Goal: Task Accomplishment & Management: Manage account settings

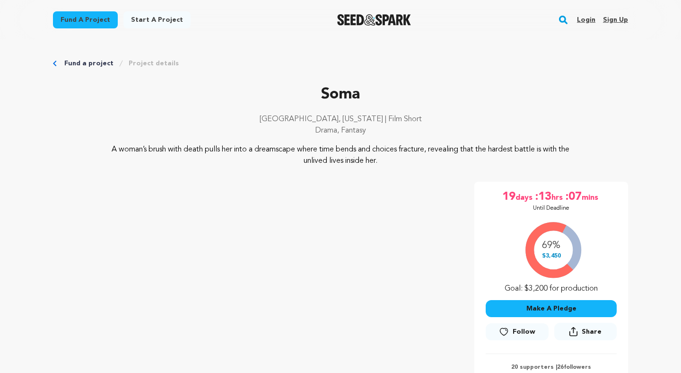
click at [581, 23] on link "Login" at bounding box center [586, 19] width 18 height 15
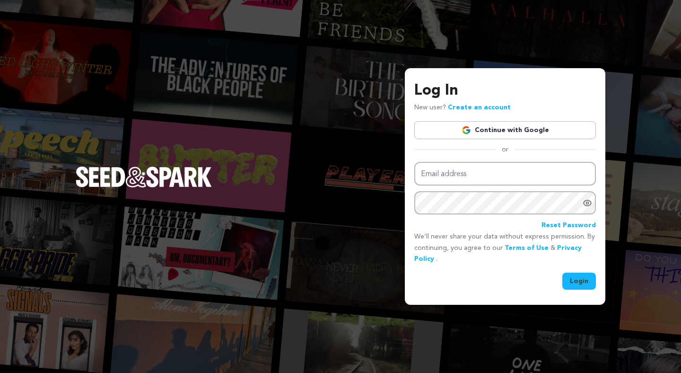
click at [494, 133] on link "Continue with Google" at bounding box center [506, 130] width 182 height 18
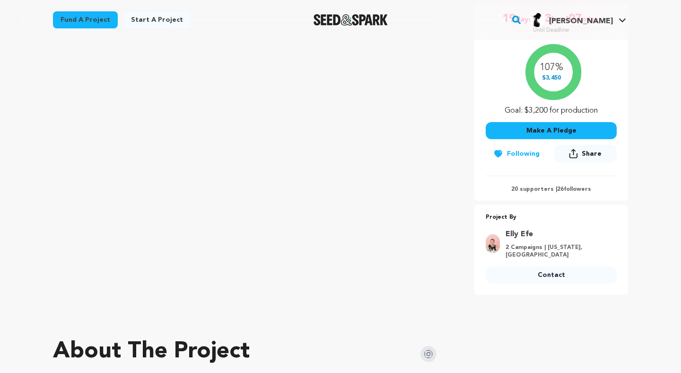
scroll to position [477, 0]
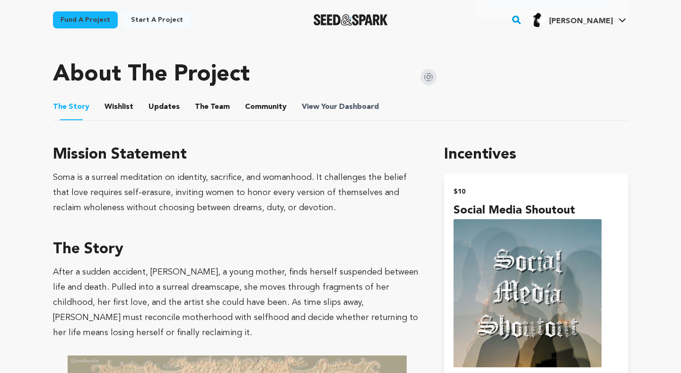
click at [329, 108] on span "View Your Dashboard" at bounding box center [341, 106] width 79 height 11
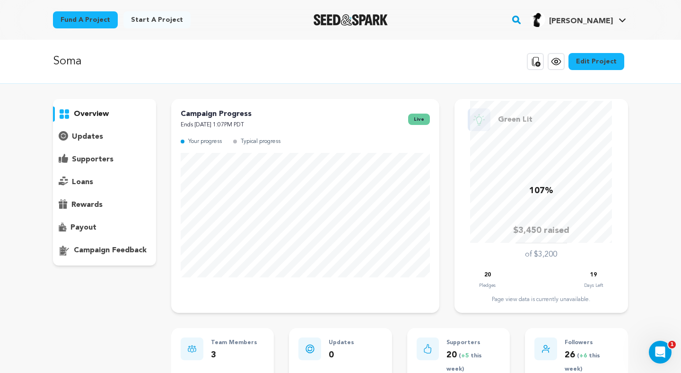
click at [105, 225] on div "payout" at bounding box center [104, 227] width 103 height 15
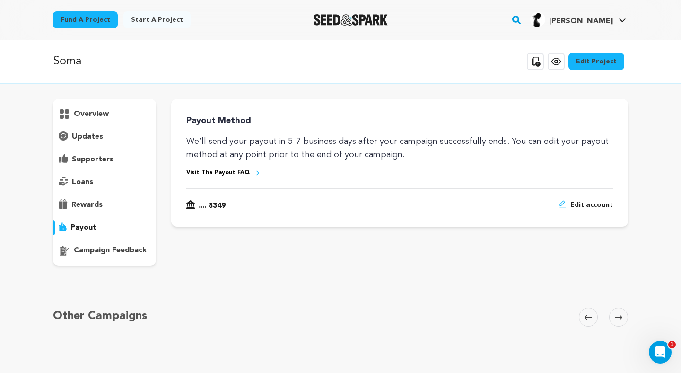
click at [110, 205] on div "rewards" at bounding box center [104, 204] width 103 height 15
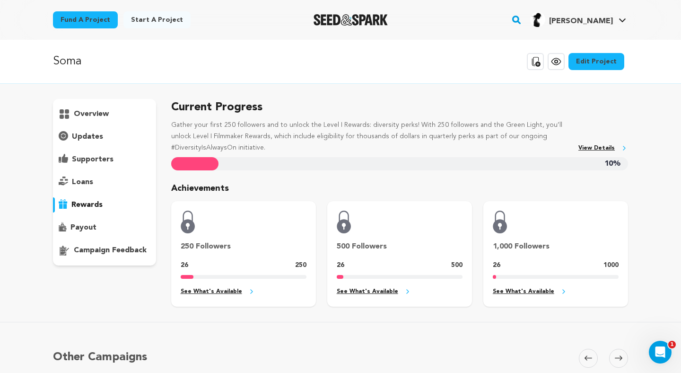
click at [116, 181] on div "loans" at bounding box center [104, 182] width 103 height 15
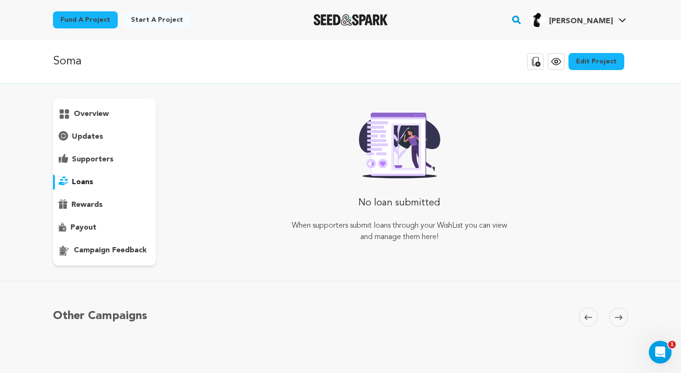
click at [116, 160] on div "supporters" at bounding box center [104, 159] width 103 height 15
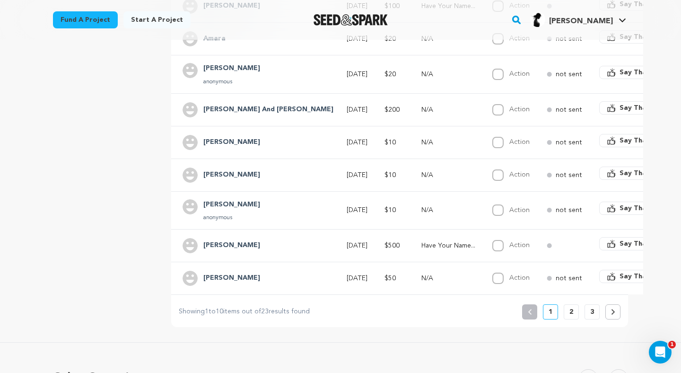
scroll to position [289, 0]
click at [571, 309] on p "2" at bounding box center [572, 310] width 4 height 9
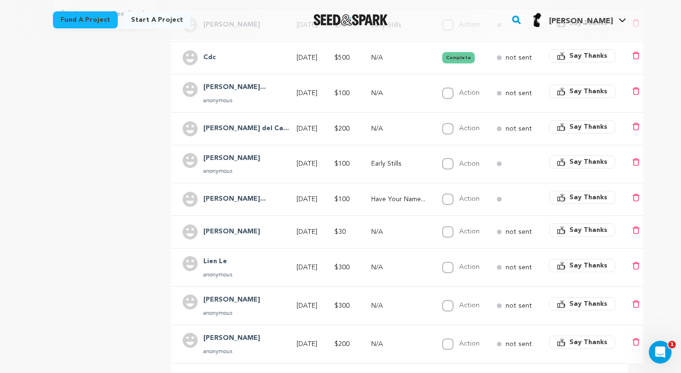
scroll to position [263, 0]
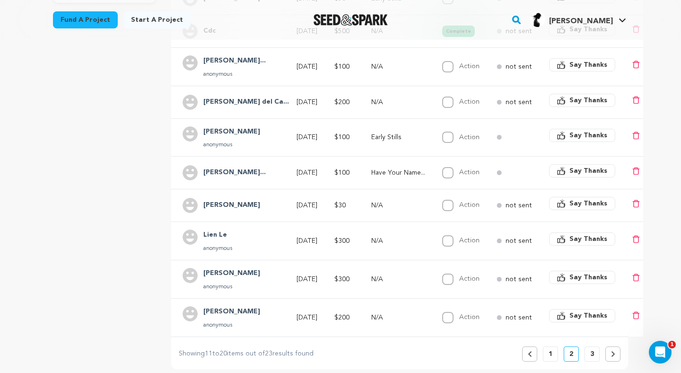
click at [591, 352] on p "3" at bounding box center [593, 353] width 4 height 9
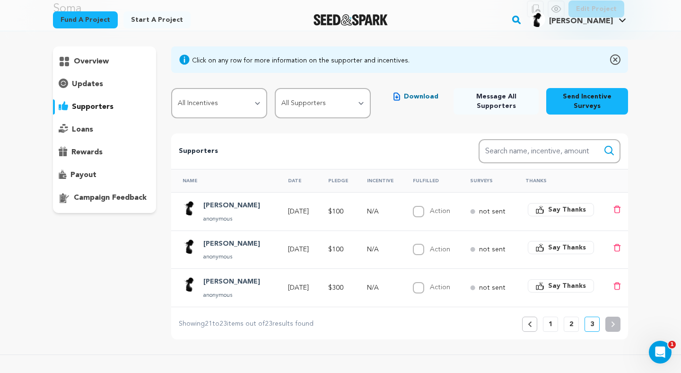
scroll to position [53, 0]
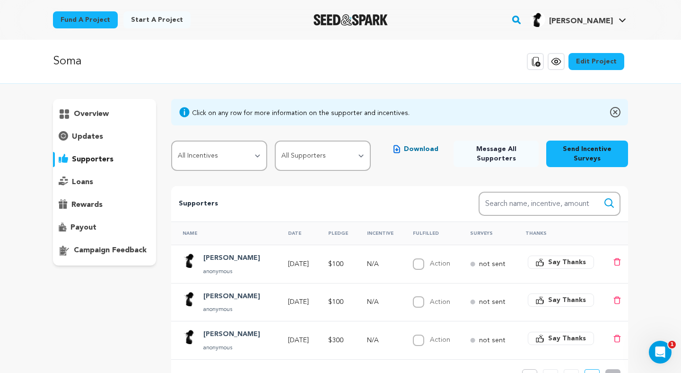
click at [332, 22] on img "Seed&Spark Homepage" at bounding box center [351, 19] width 74 height 11
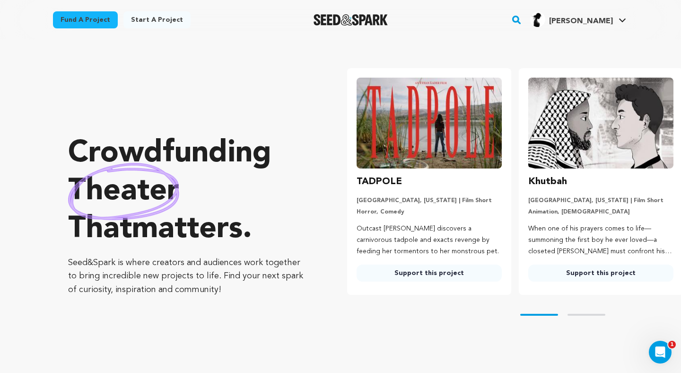
click at [589, 18] on span "[PERSON_NAME]" at bounding box center [581, 22] width 64 height 8
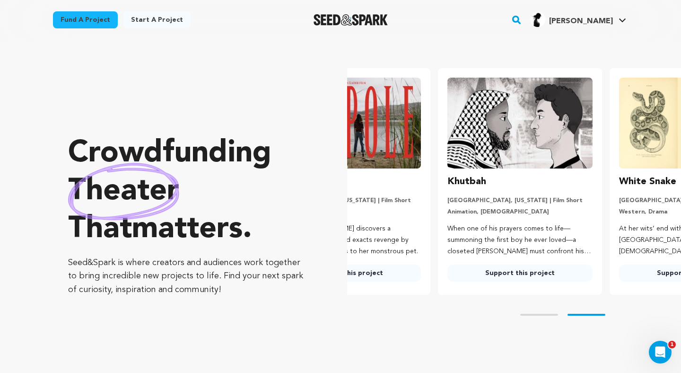
scroll to position [0, 151]
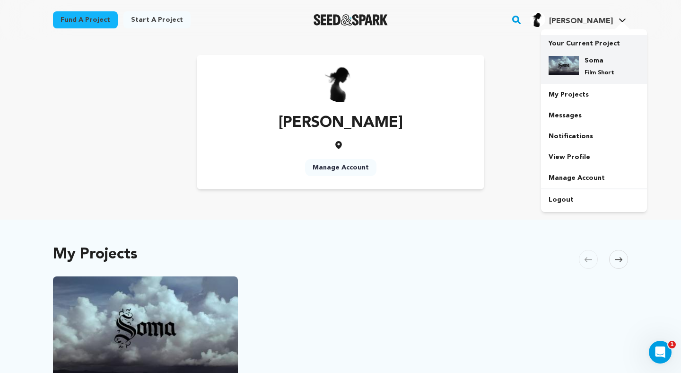
click at [568, 59] on img at bounding box center [564, 65] width 30 height 19
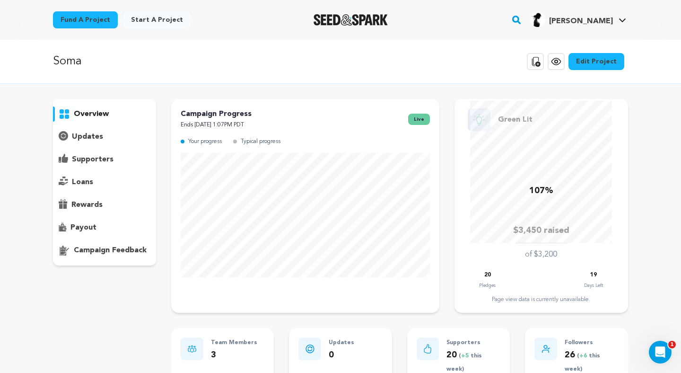
click at [346, 24] on img "Seed&Spark Homepage" at bounding box center [351, 19] width 74 height 11
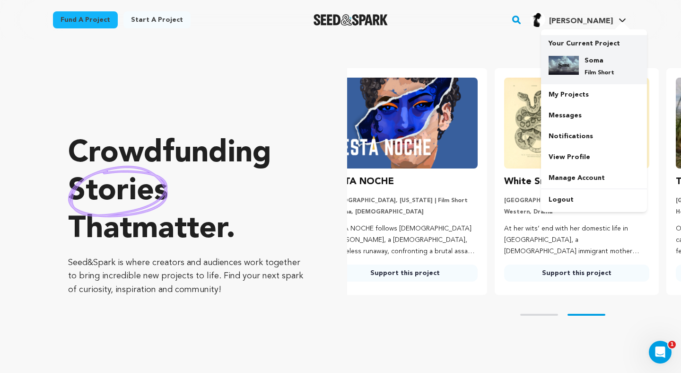
click at [582, 65] on div "Soma Film Short" at bounding box center [601, 66] width 45 height 21
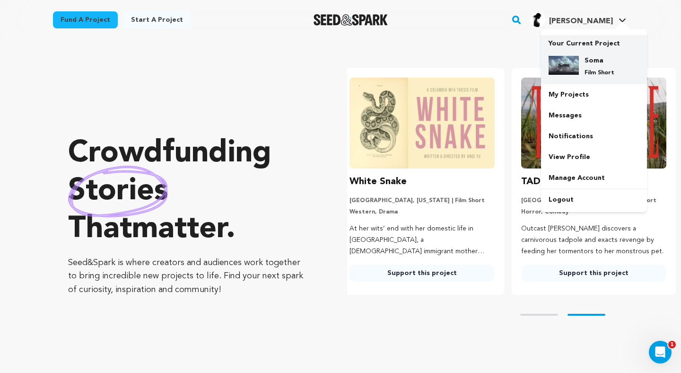
scroll to position [0, 179]
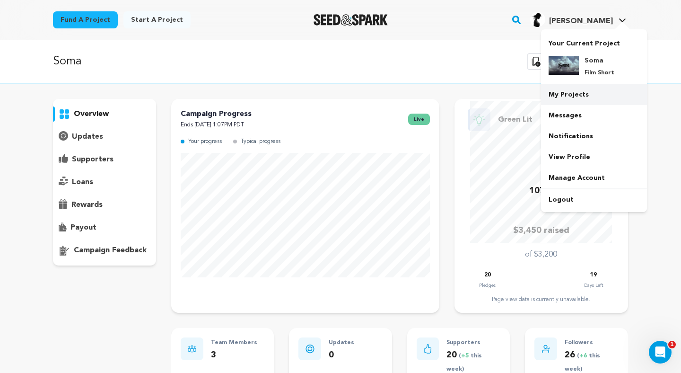
click at [572, 91] on link "My Projects" at bounding box center [594, 94] width 106 height 21
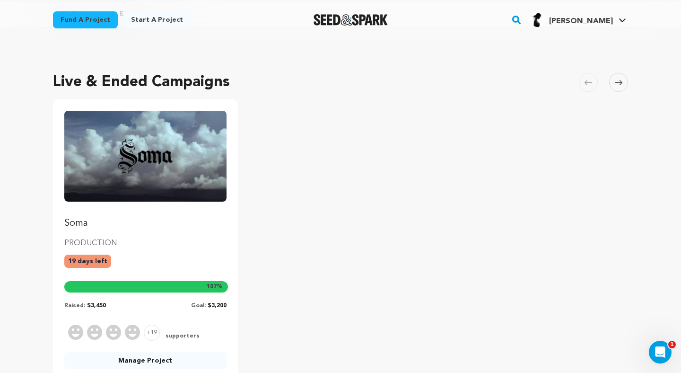
scroll to position [42, 0]
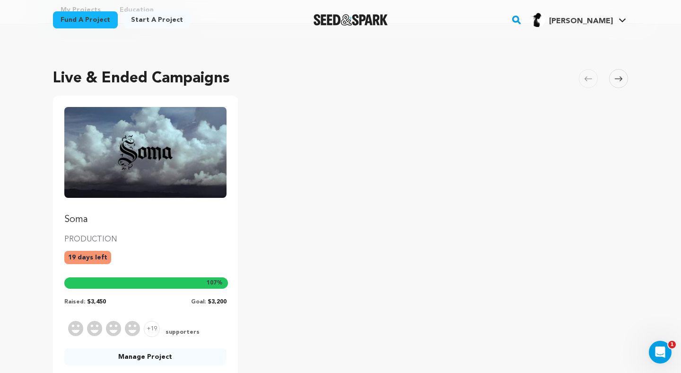
click at [204, 200] on link "Soma" at bounding box center [145, 166] width 162 height 119
